Goal: Task Accomplishment & Management: Manage account settings

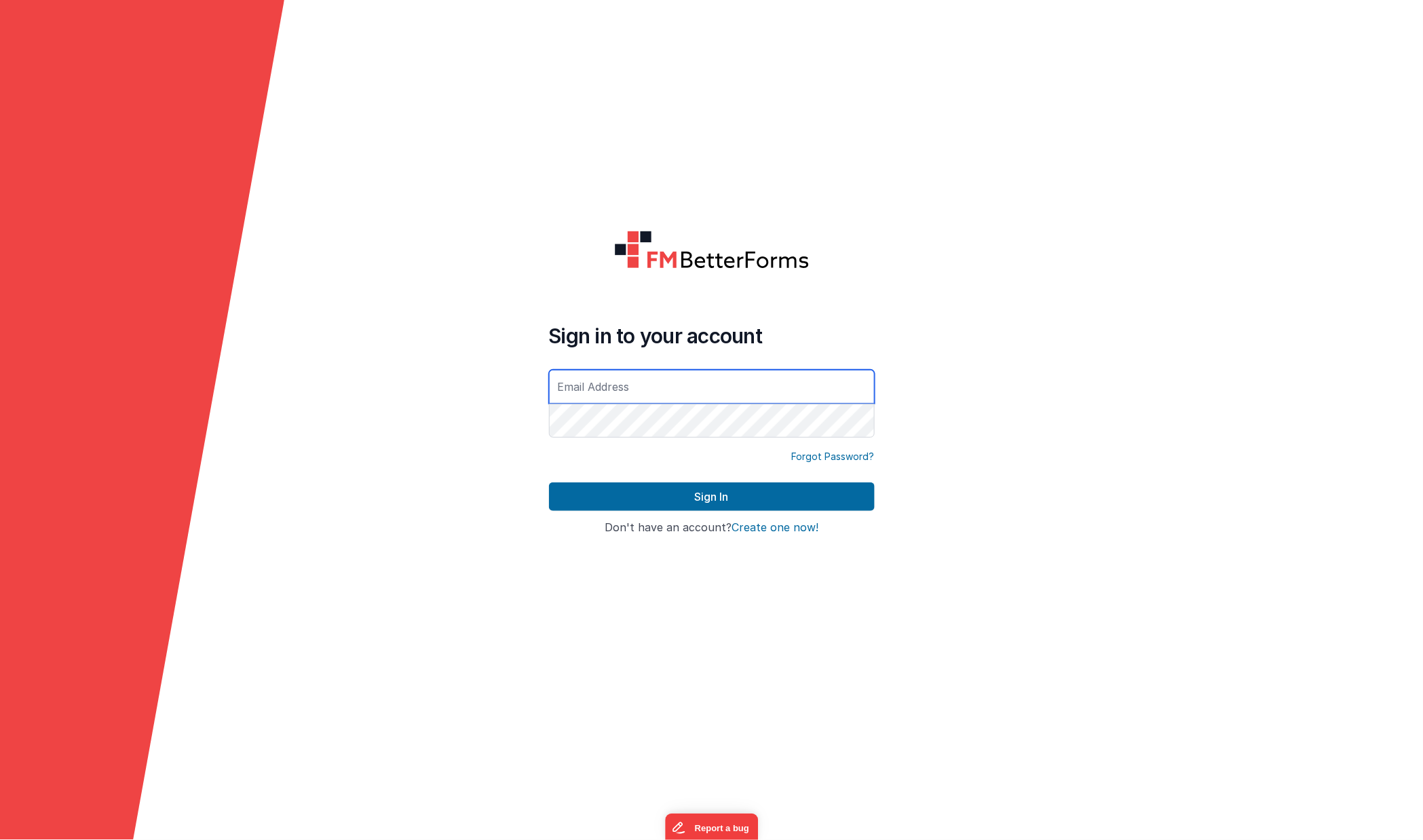
type input "[EMAIL_ADDRESS][DOMAIN_NAME]"
click at [712, 496] on button "Sign In" at bounding box center [712, 496] width 326 height 29
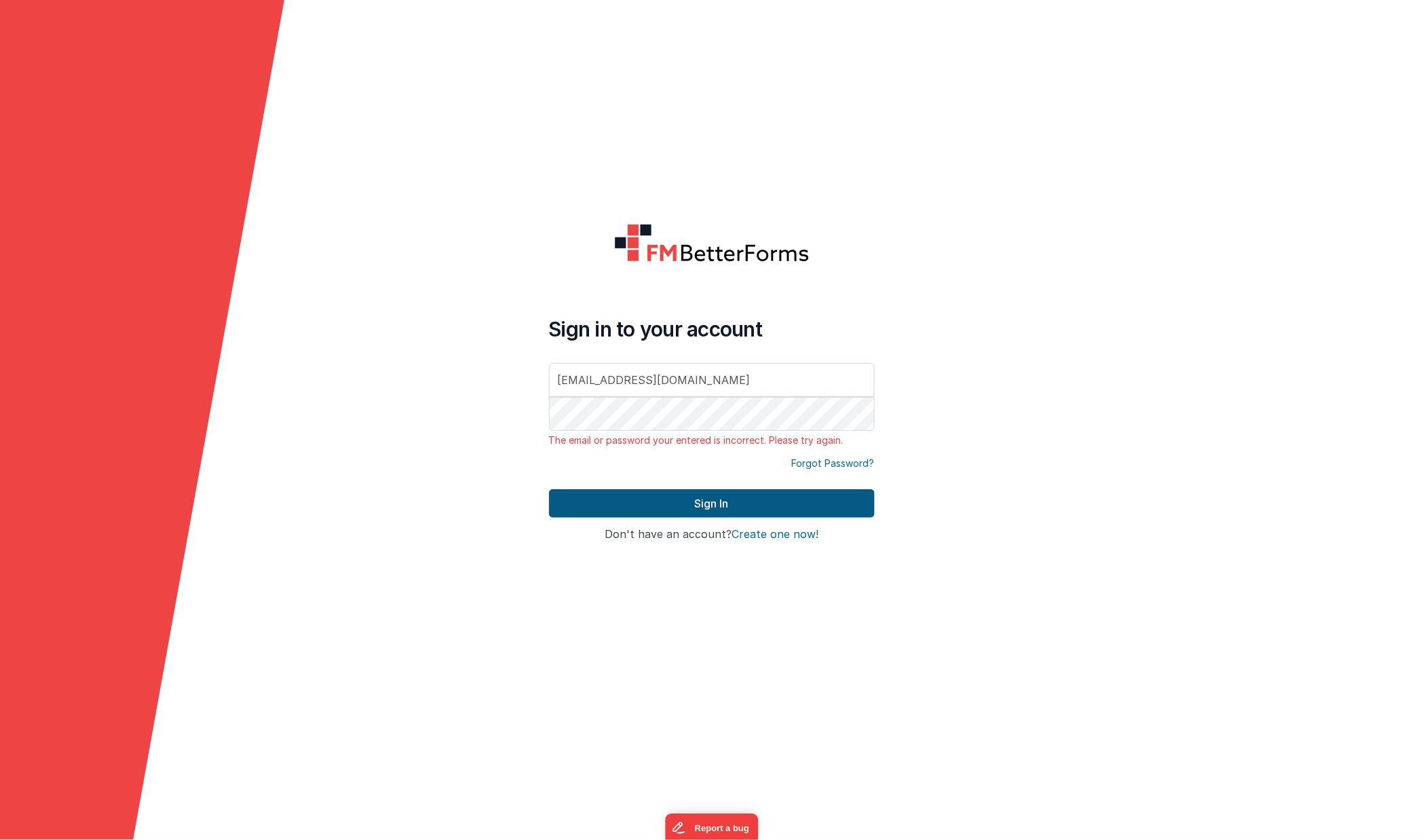
click at [744, 504] on button "Sign In" at bounding box center [712, 503] width 326 height 29
click at [827, 463] on link "Forgot Password?" at bounding box center [833, 463] width 83 height 13
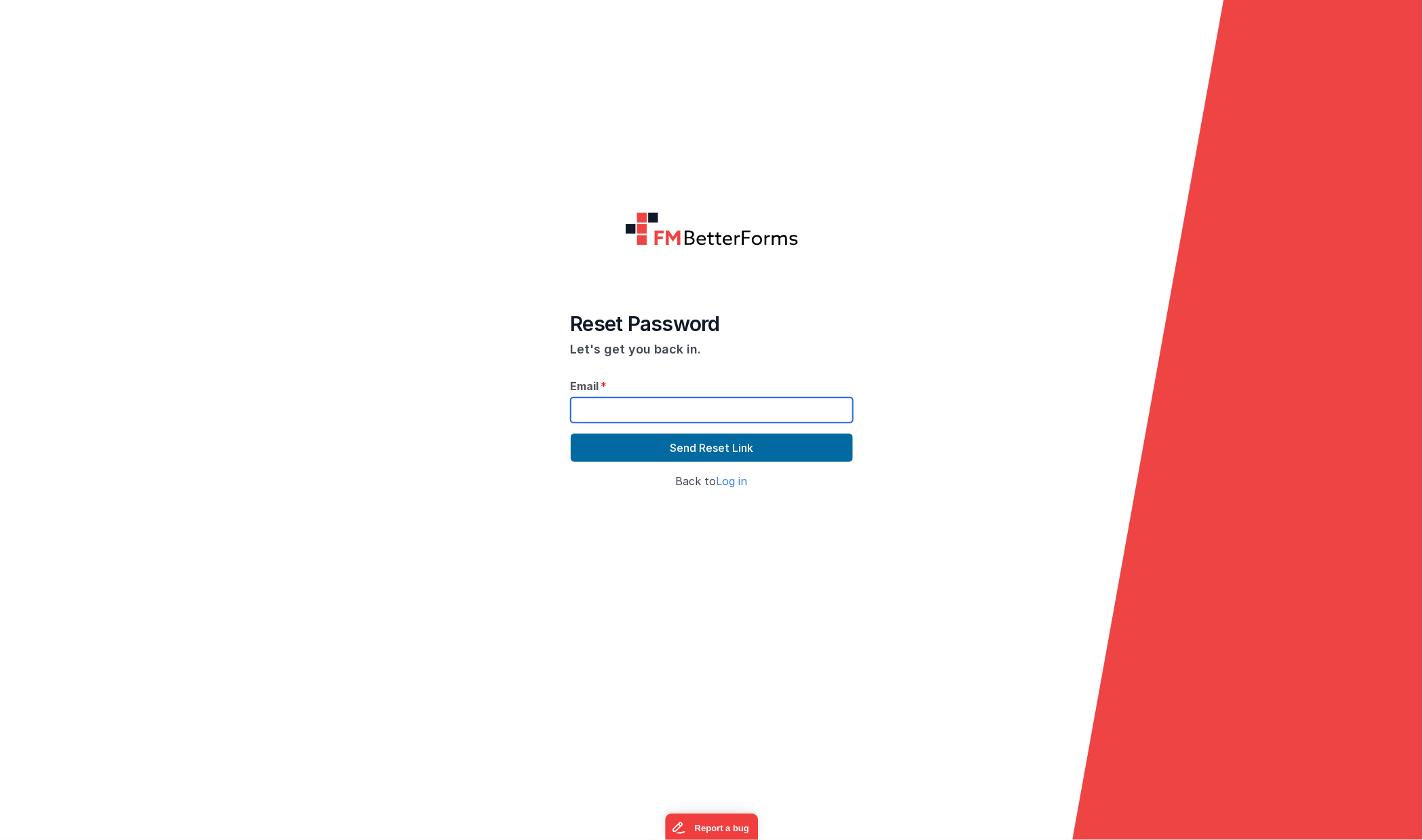
click at [717, 413] on input "text" at bounding box center [712, 410] width 283 height 25
type input "[EMAIL_ADDRESS][DOMAIN_NAME]"
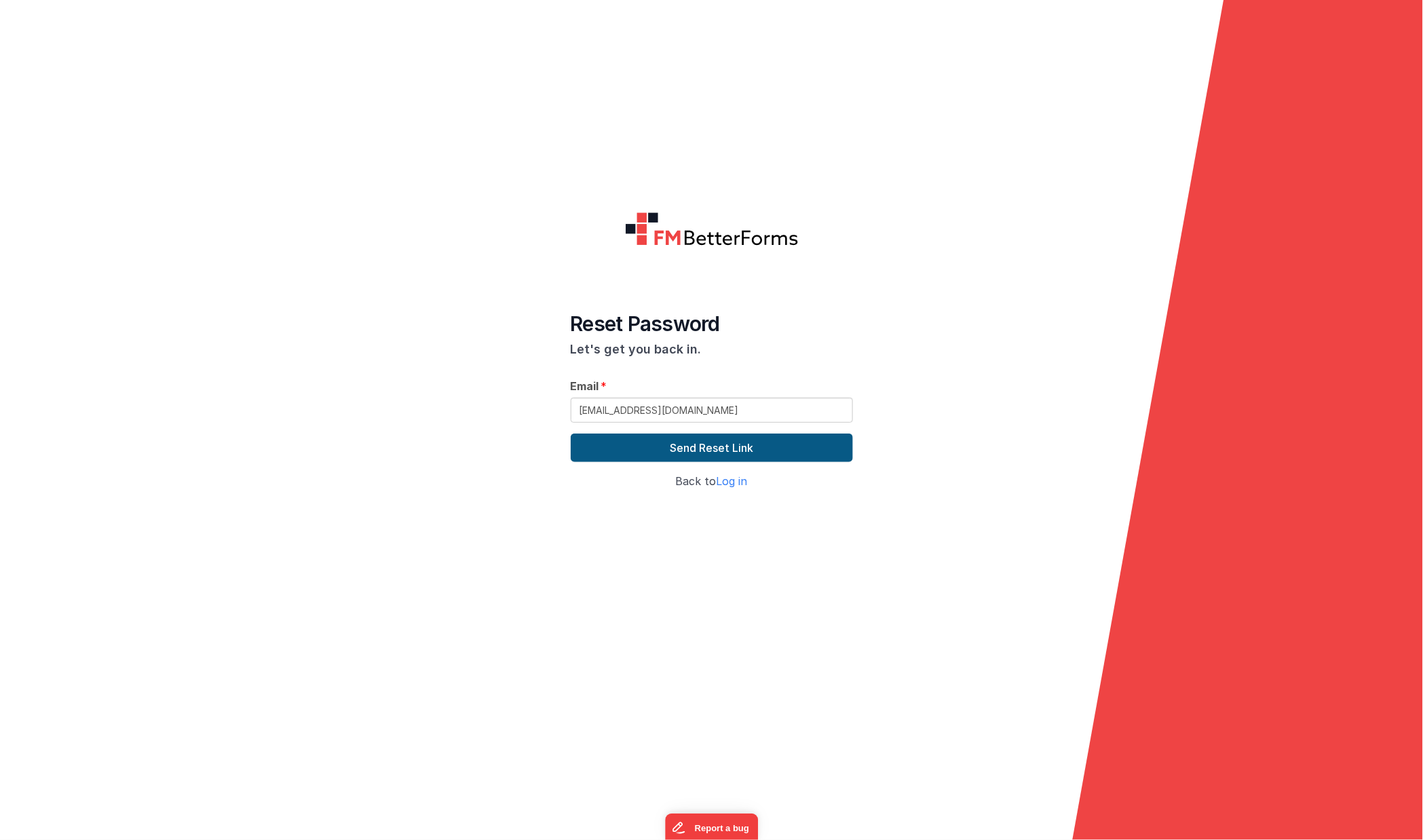
click at [734, 451] on button "Send Reset Link" at bounding box center [712, 448] width 283 height 29
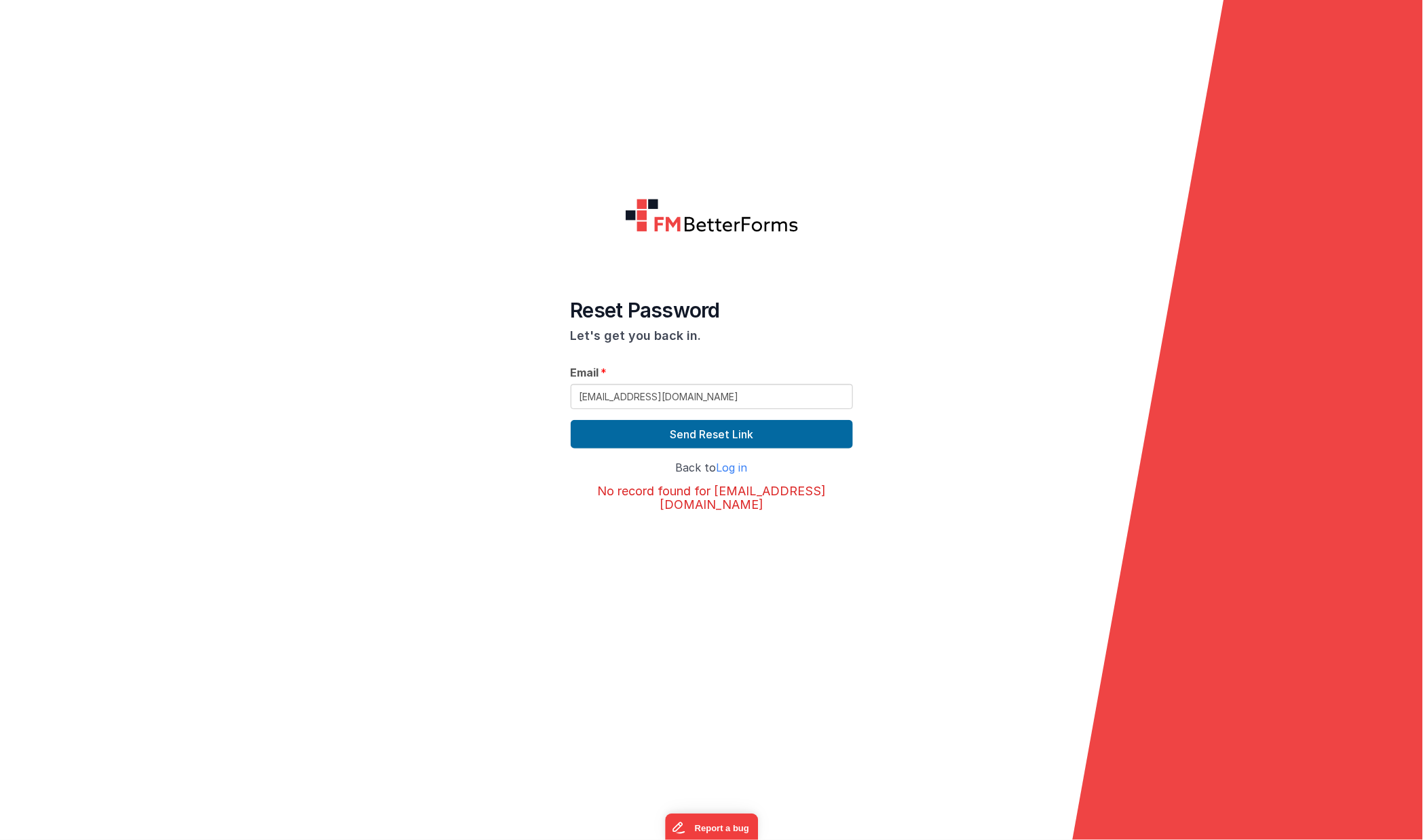
click at [658, 494] on h3 "No record found for [EMAIL_ADDRESS][DOMAIN_NAME]" at bounding box center [712, 497] width 283 height 27
drag, startPoint x: 658, startPoint y: 494, endPoint x: 778, endPoint y: 503, distance: 120.3
click at [778, 503] on h3 "No record found for [EMAIL_ADDRESS][DOMAIN_NAME]" at bounding box center [712, 497] width 283 height 27
copy h3 "No record found for [EMAIL_ADDRESS][DOMAIN_NAME]"
